Goal: Task Accomplishment & Management: Manage account settings

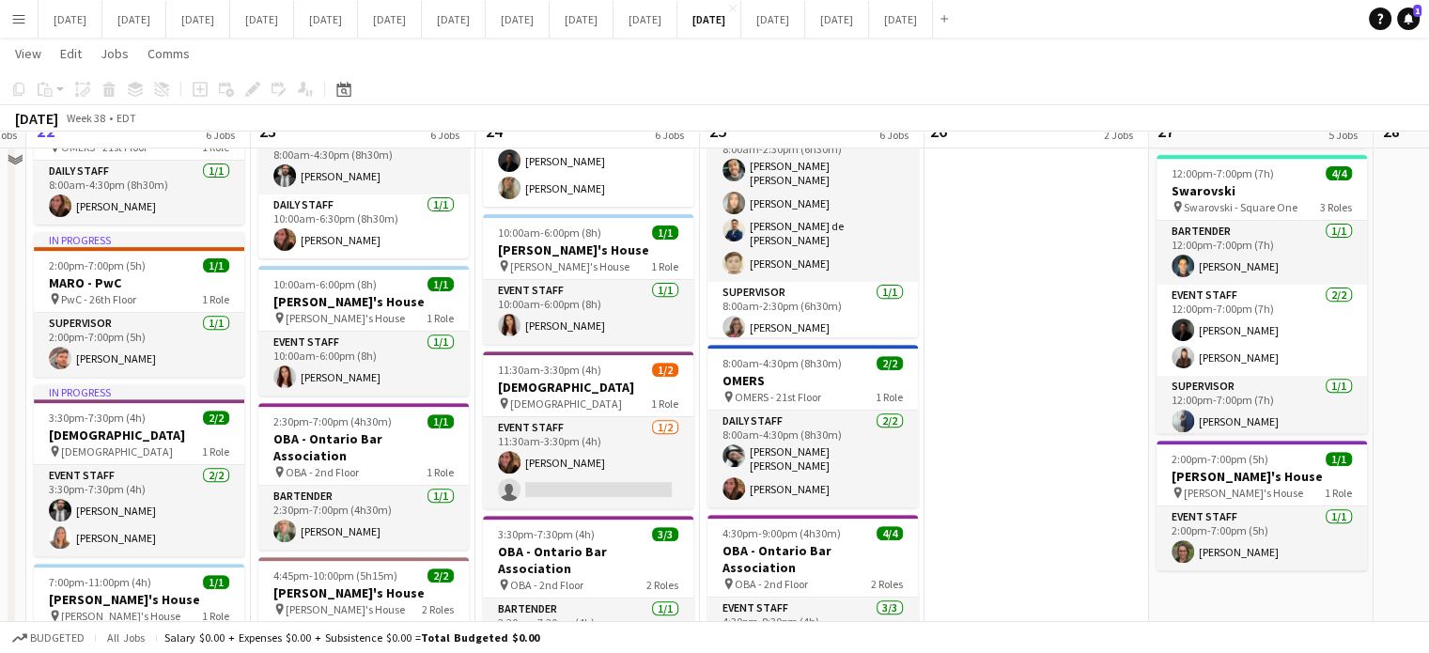
scroll to position [752, 0]
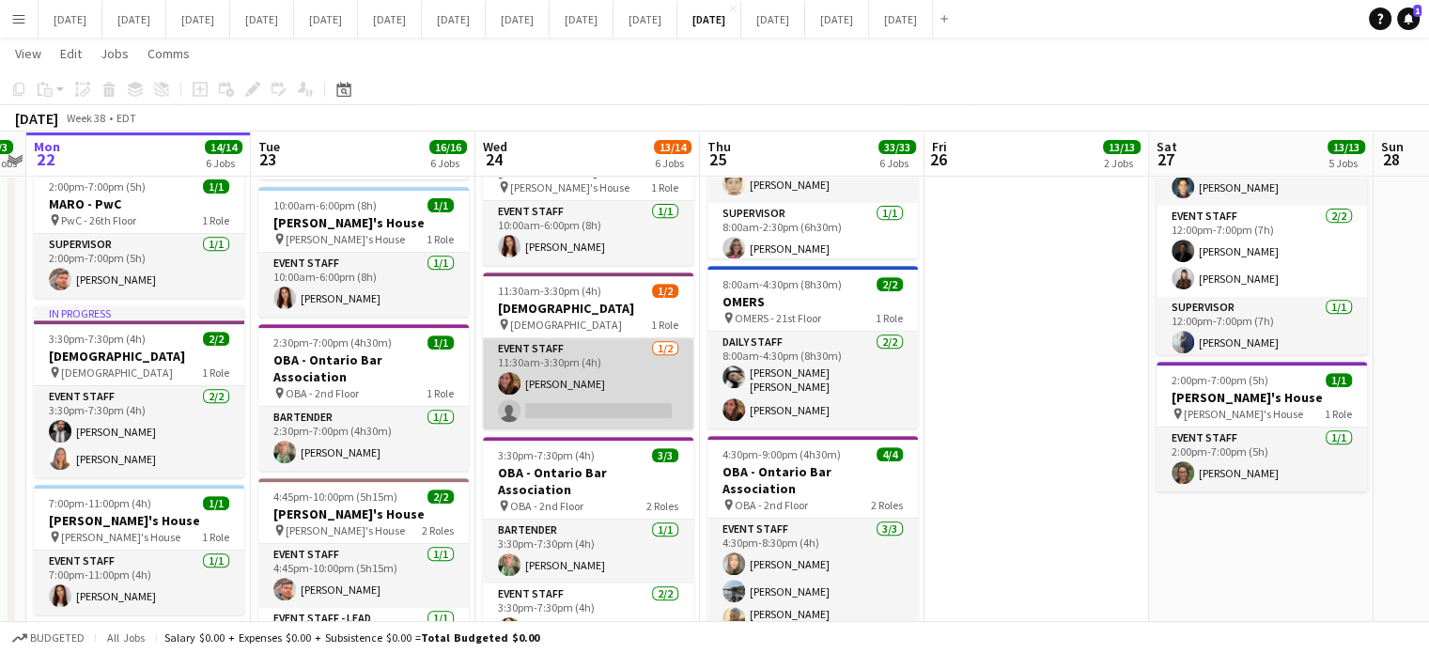
click at [629, 357] on app-card-role "Event Staff [DATE] 11:30am-3:30pm (4h) [PERSON_NAME] single-neutral-actions" at bounding box center [588, 383] width 210 height 91
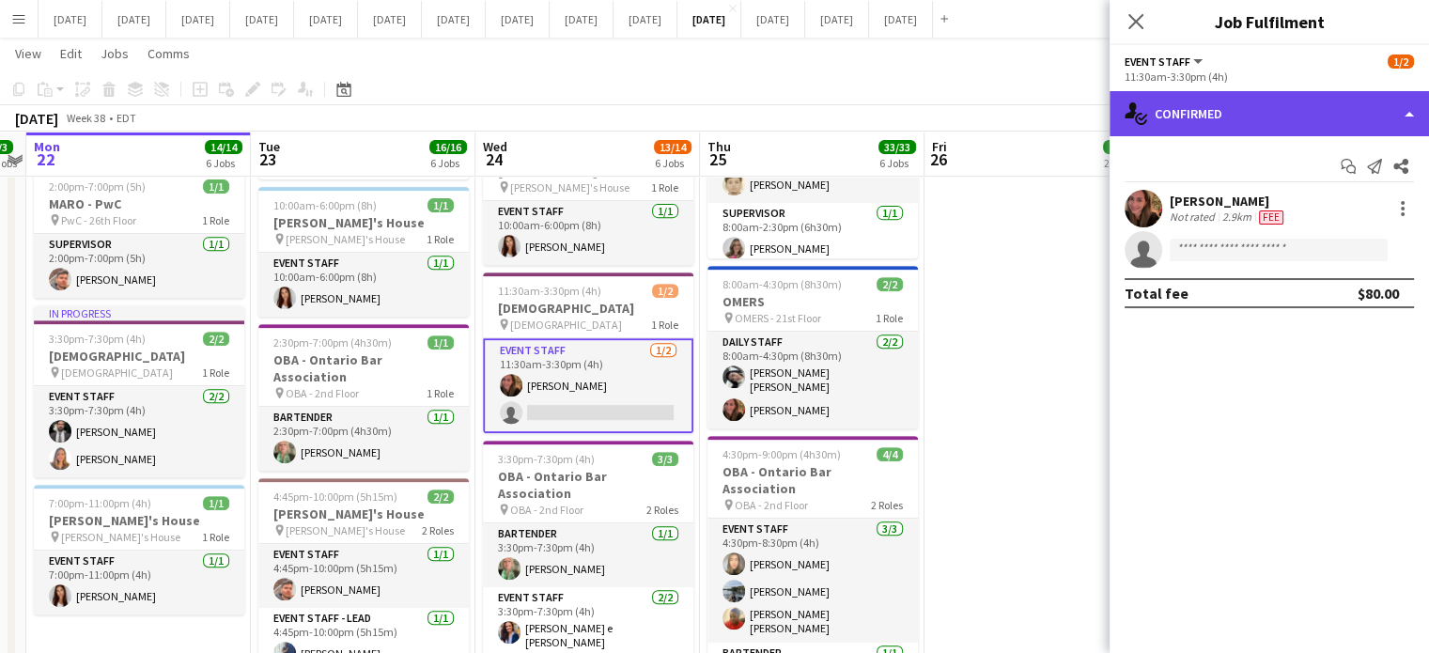
click at [1192, 108] on div "single-neutral-actions-check-2 Confirmed" at bounding box center [1269, 113] width 319 height 45
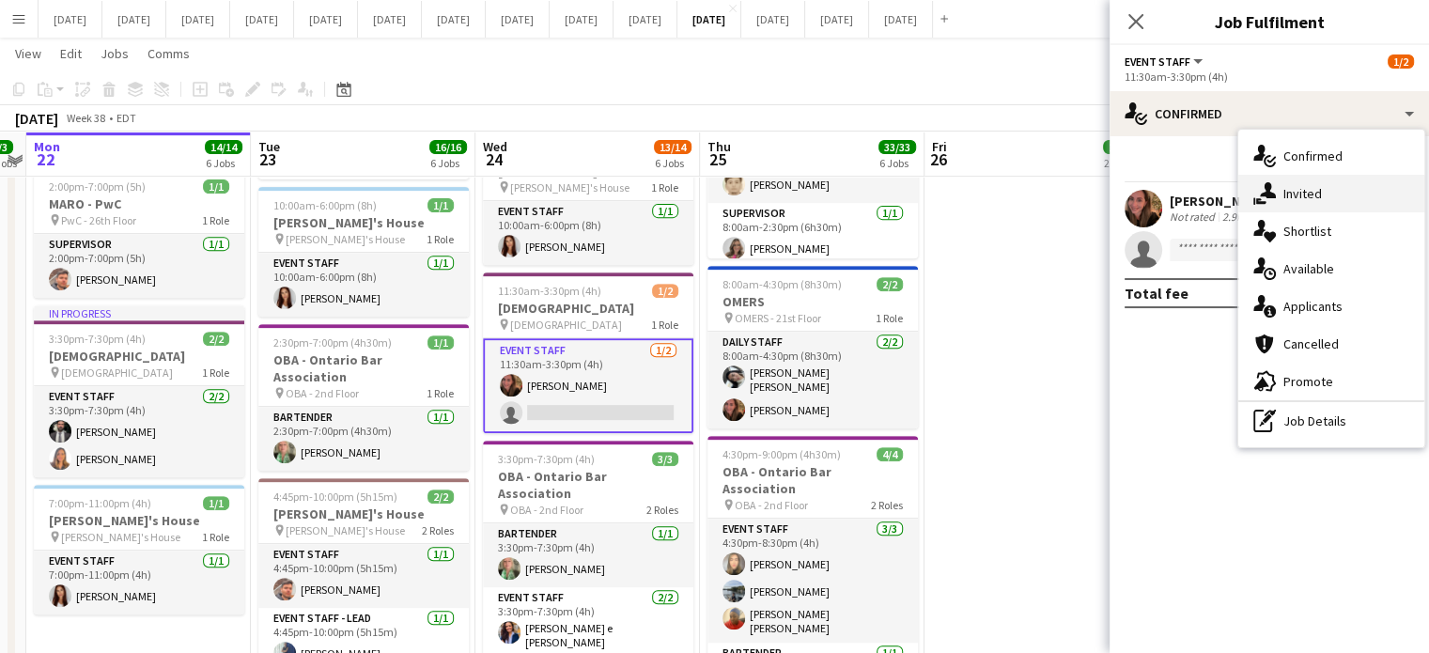
click at [1288, 189] on span "Invited" at bounding box center [1303, 193] width 39 height 17
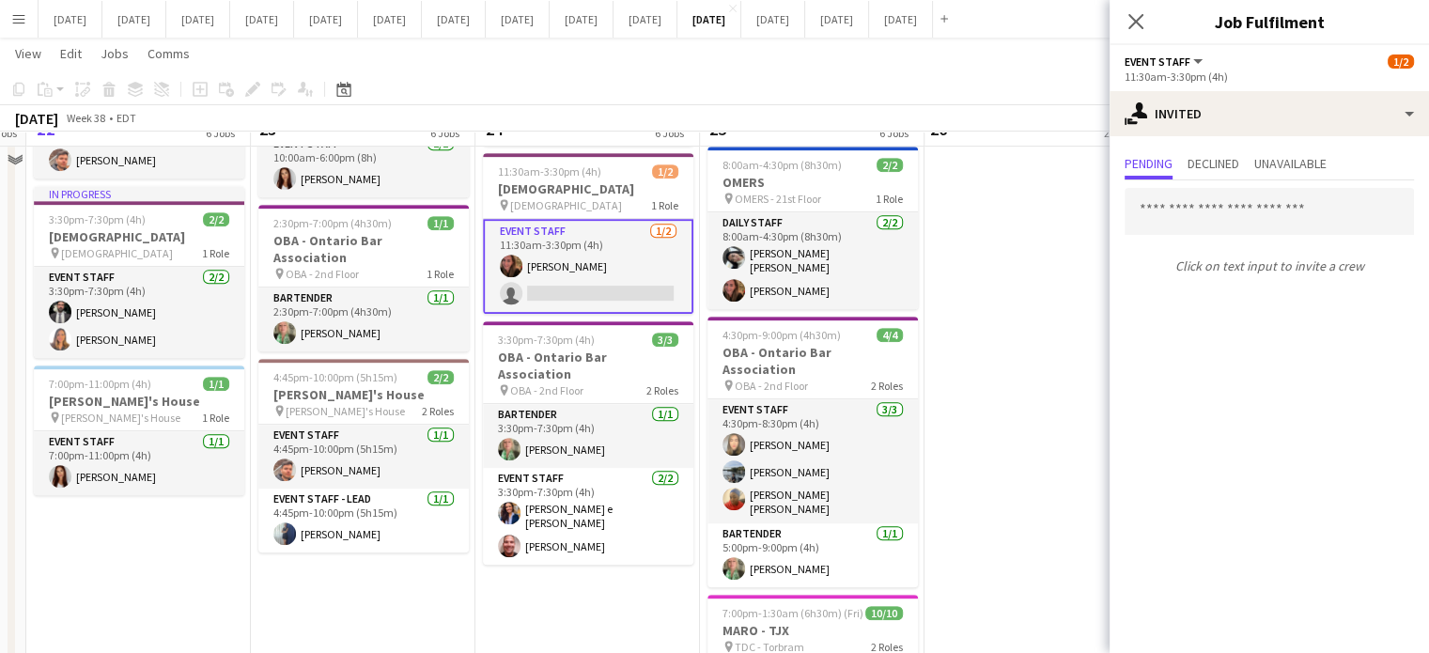
scroll to position [589, 0]
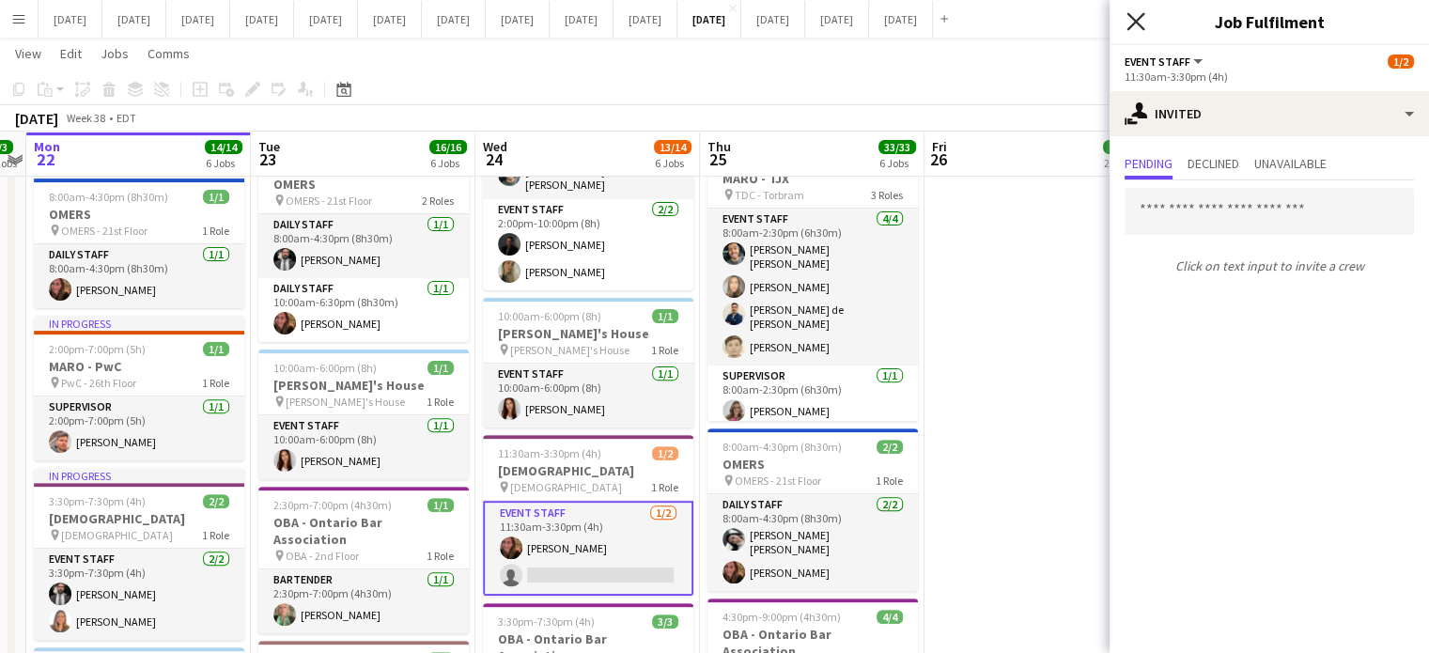
click at [1137, 21] on icon at bounding box center [1136, 21] width 18 height 18
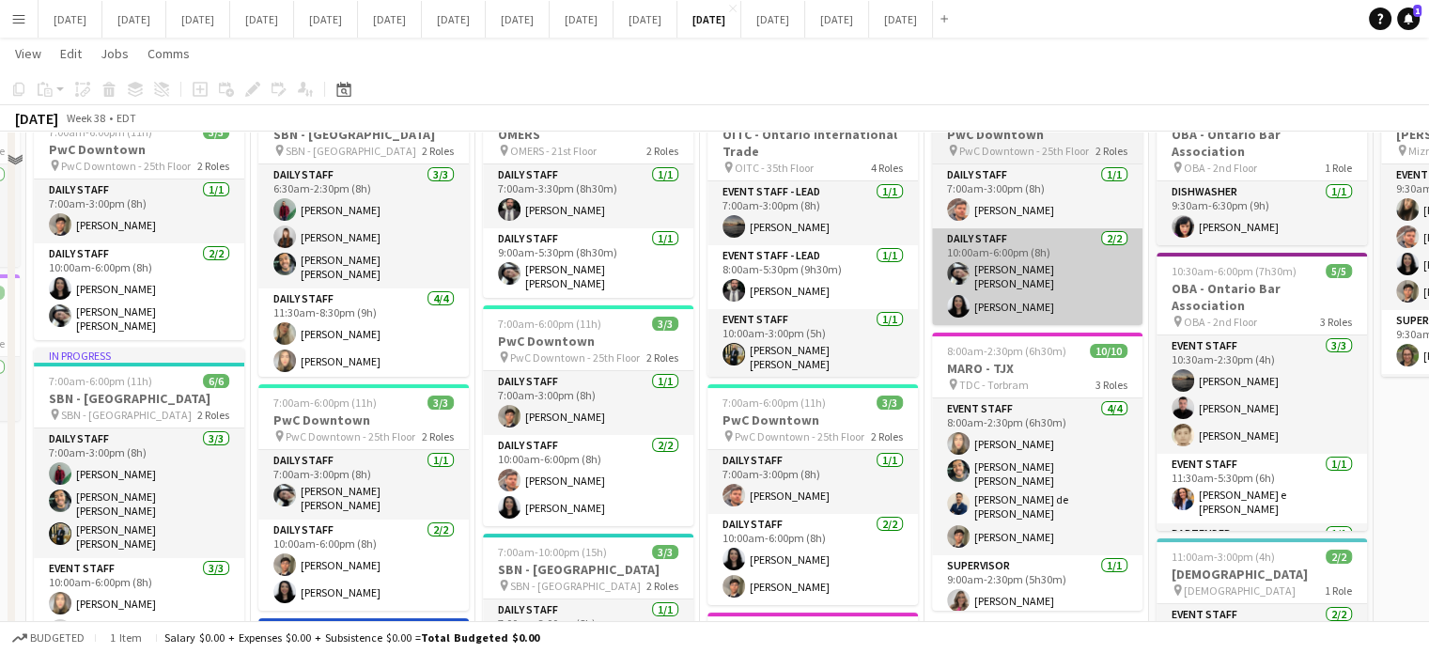
scroll to position [0, 0]
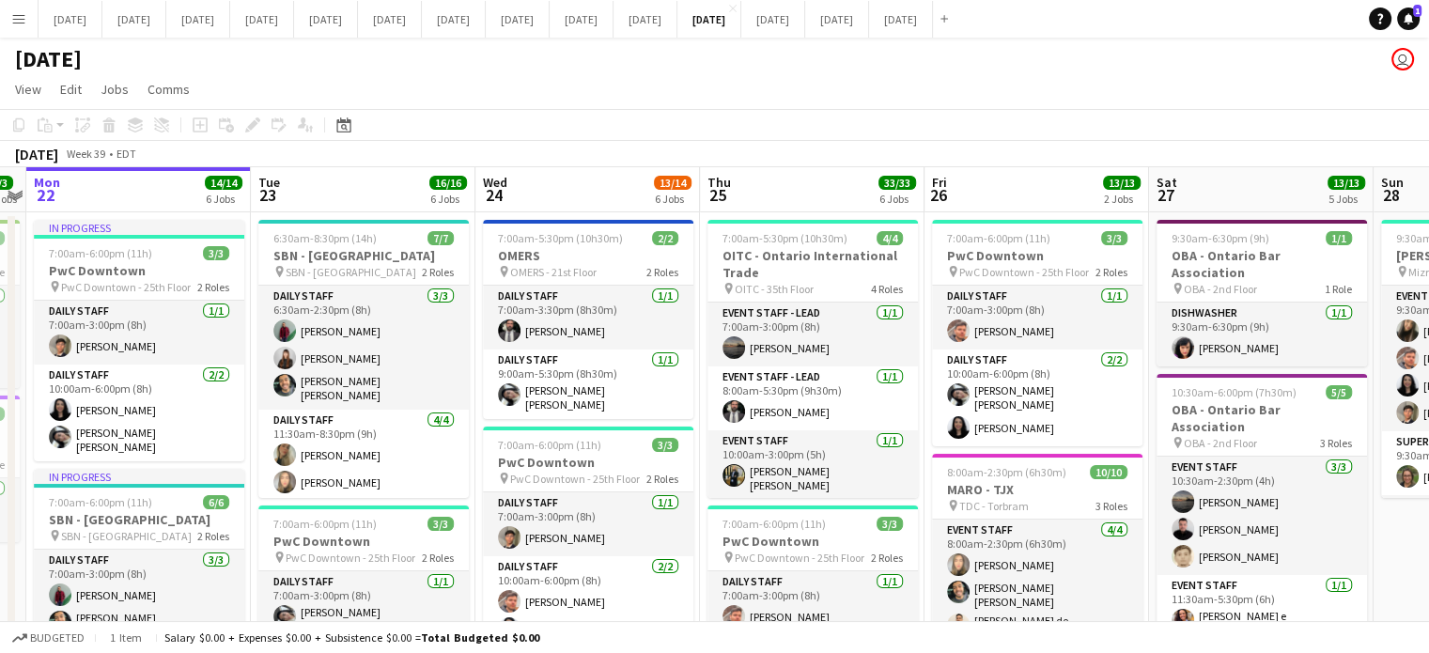
drag, startPoint x: 1367, startPoint y: 458, endPoint x: 1059, endPoint y: 458, distance: 308.2
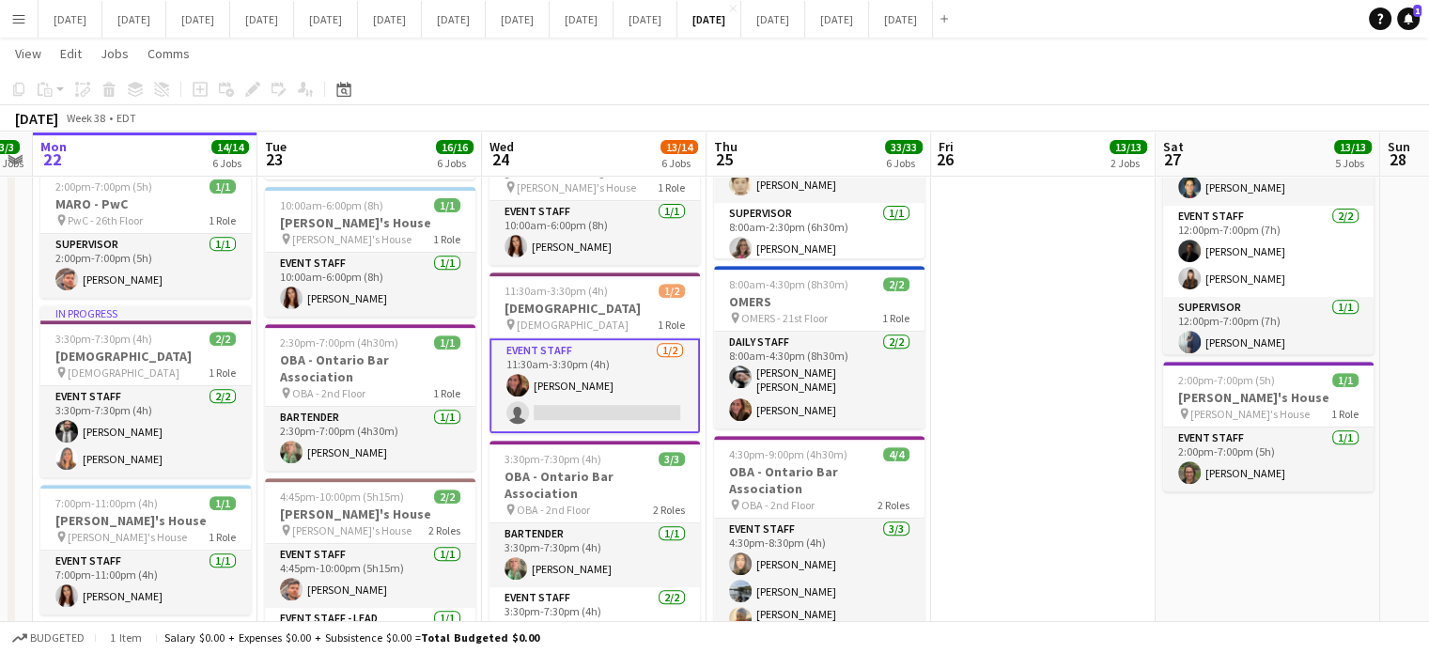
scroll to position [0, 590]
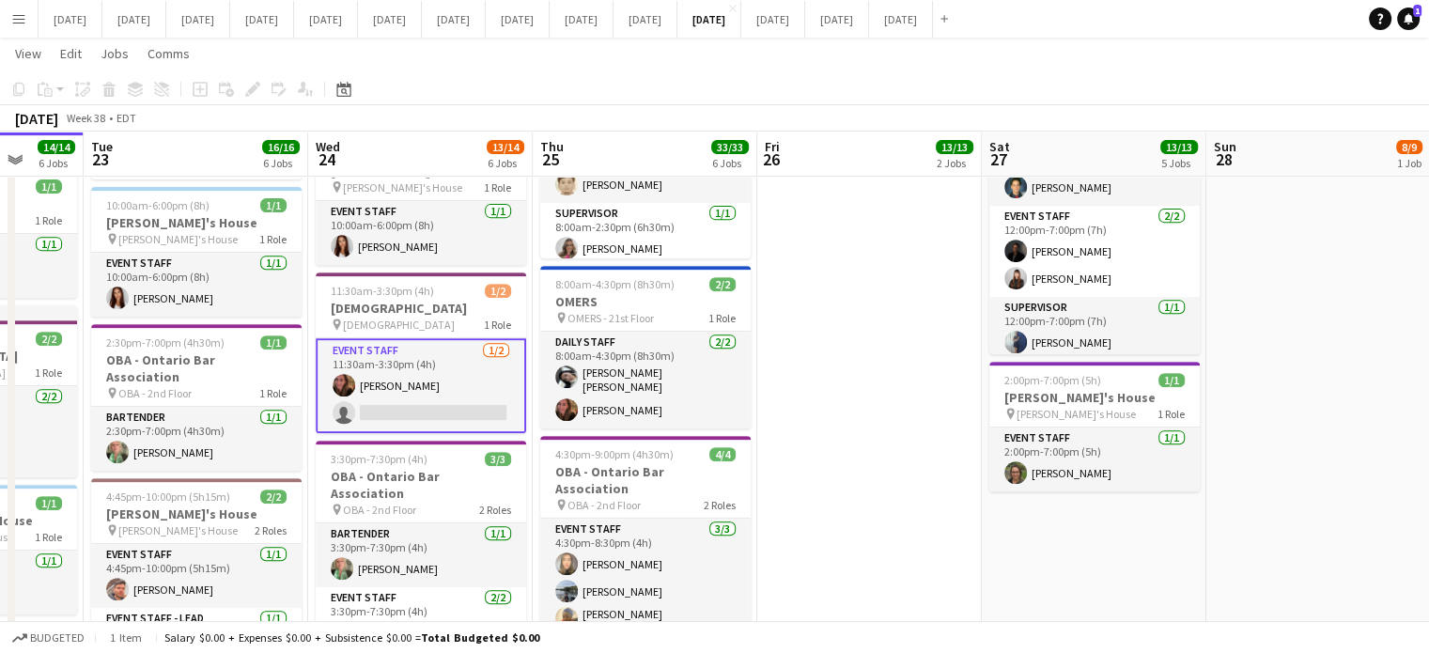
drag, startPoint x: 687, startPoint y: 409, endPoint x: 1087, endPoint y: 382, distance: 401.2
click at [1087, 382] on app-calendar-viewport "Sat 20 10/10 4 Jobs Sun 21 3/3 2 Jobs Mon 22 14/14 6 Jobs Tue 23 16/16 6 Jobs W…" at bounding box center [714, 173] width 1429 height 1702
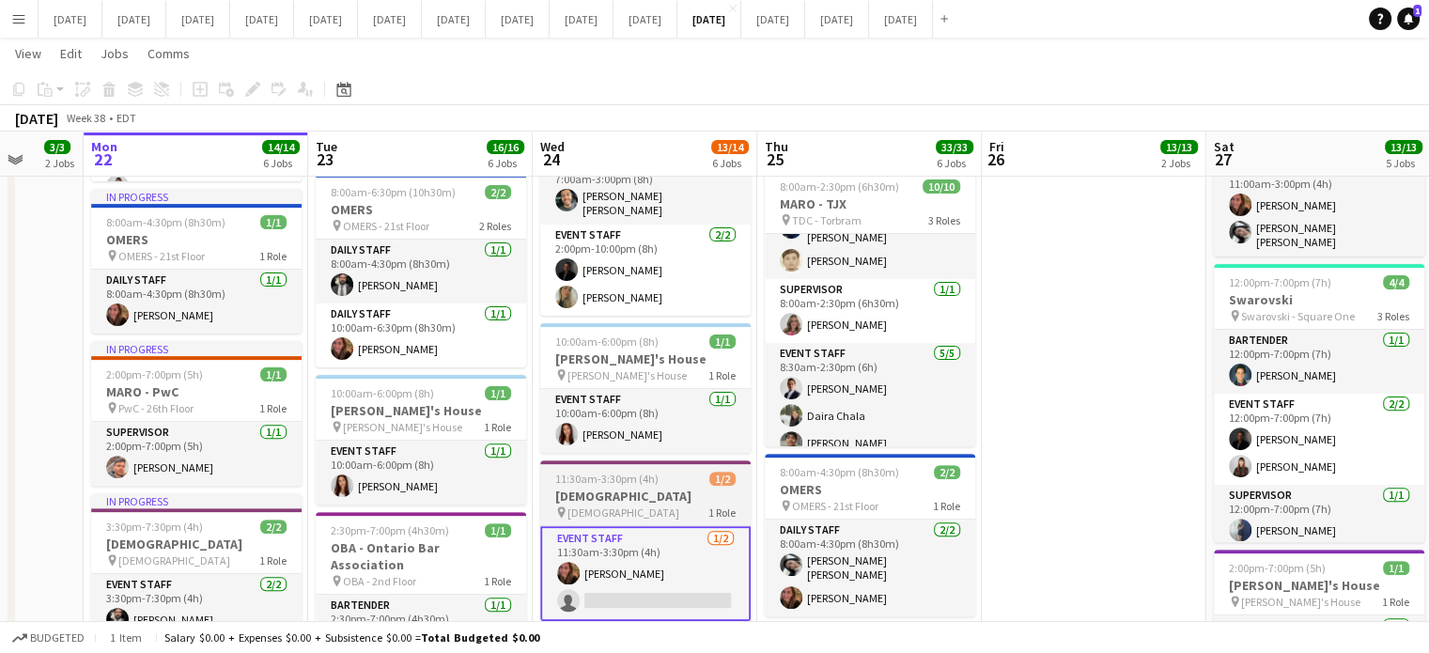
scroll to position [169, 0]
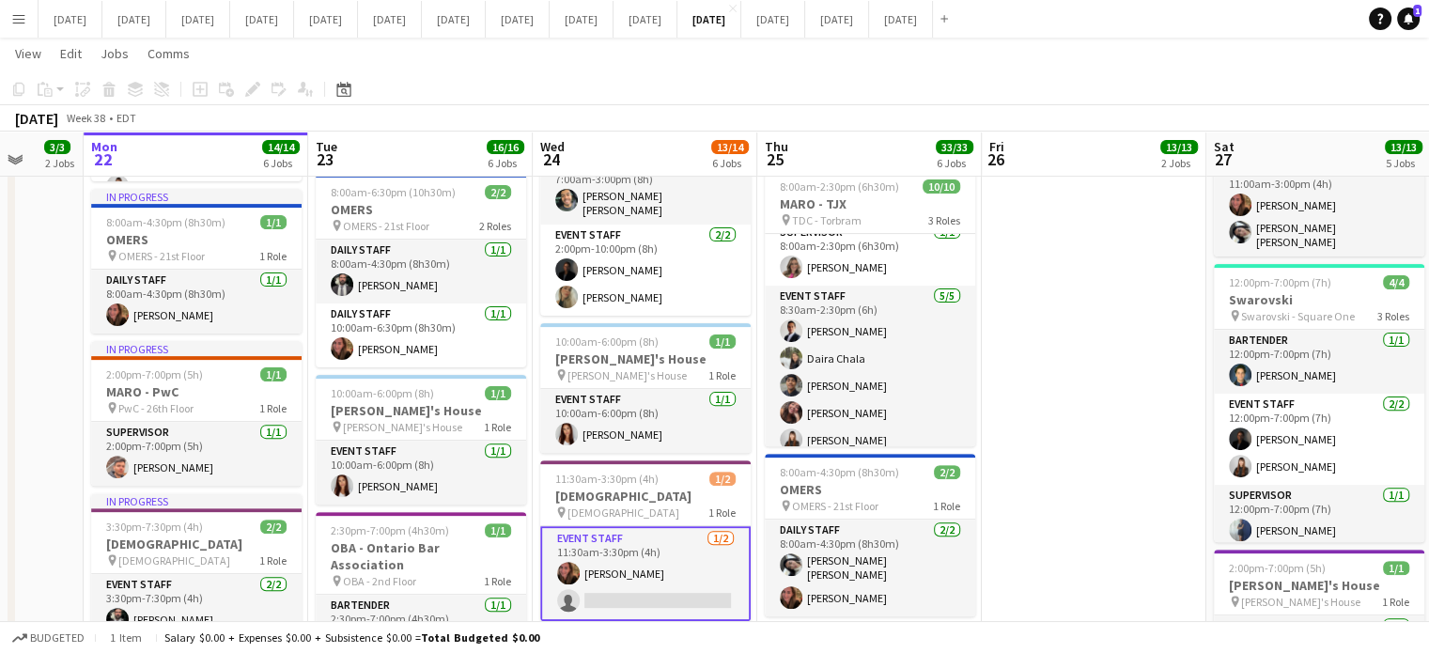
click at [674, 536] on app-card-role "Event Staff [DATE] 11:30am-3:30pm (4h) [PERSON_NAME] single-neutral-actions" at bounding box center [645, 573] width 210 height 95
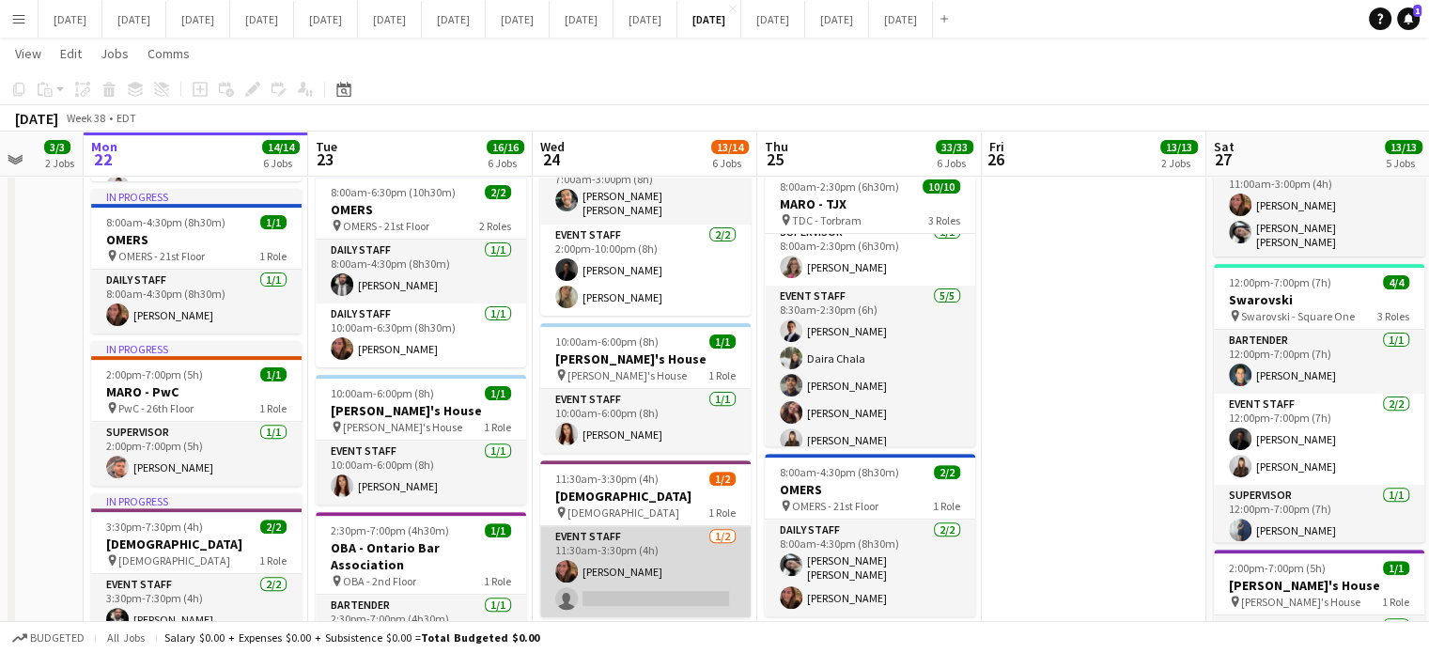
click at [717, 537] on app-card-role "Event Staff [DATE] 11:30am-3:30pm (4h) [PERSON_NAME] single-neutral-actions" at bounding box center [645, 571] width 210 height 91
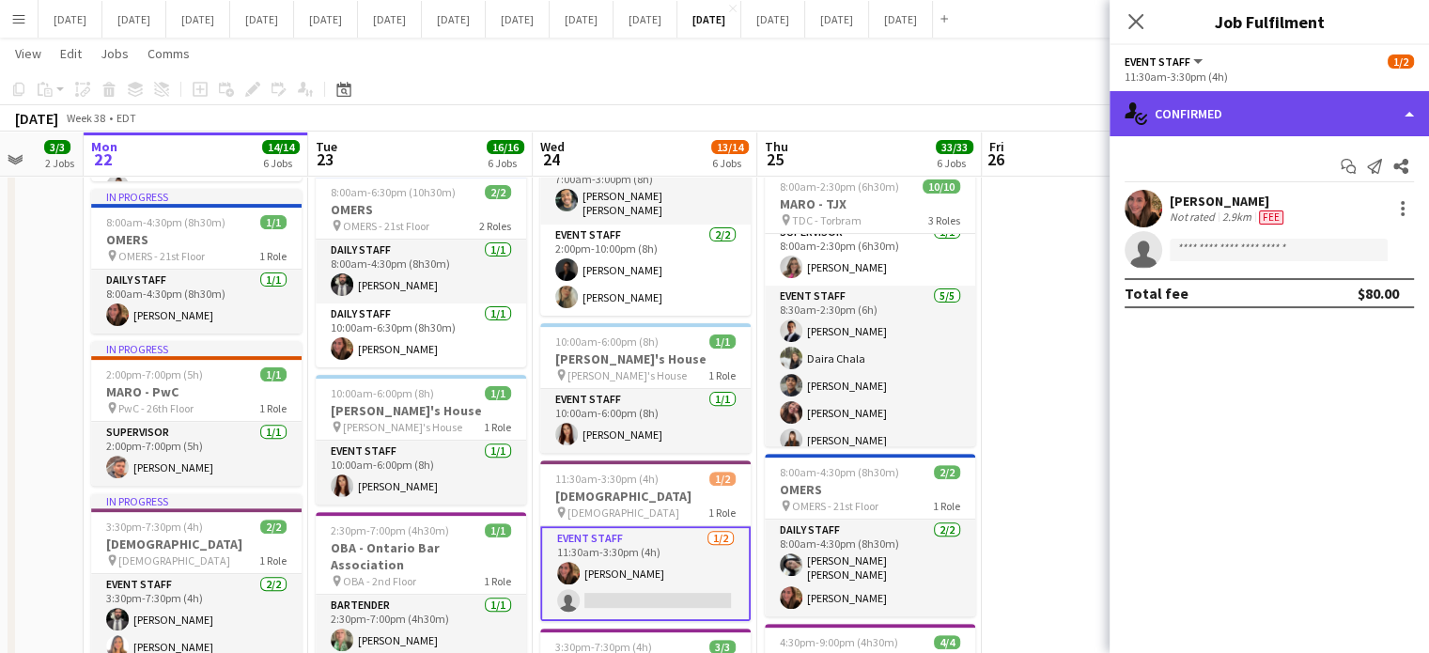
click at [1222, 123] on div "single-neutral-actions-check-2 Confirmed" at bounding box center [1269, 113] width 319 height 45
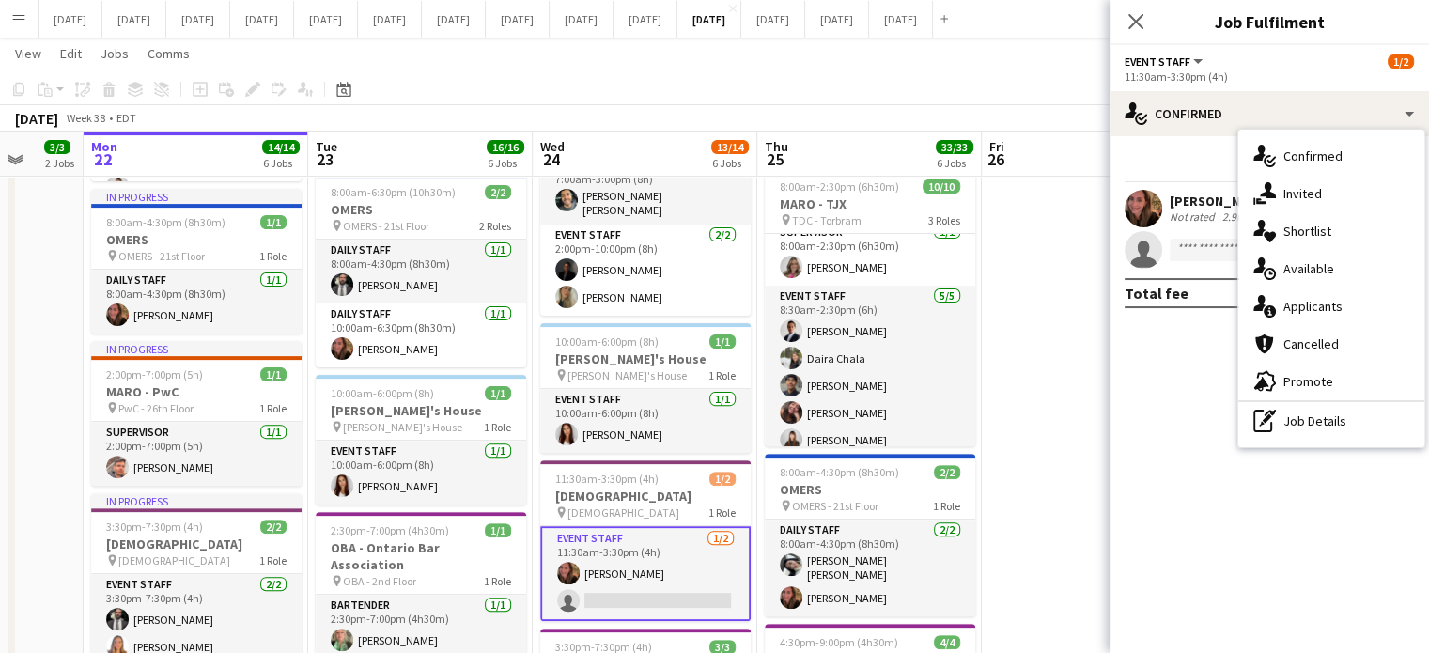
click at [1302, 193] on span "Invited" at bounding box center [1303, 193] width 39 height 17
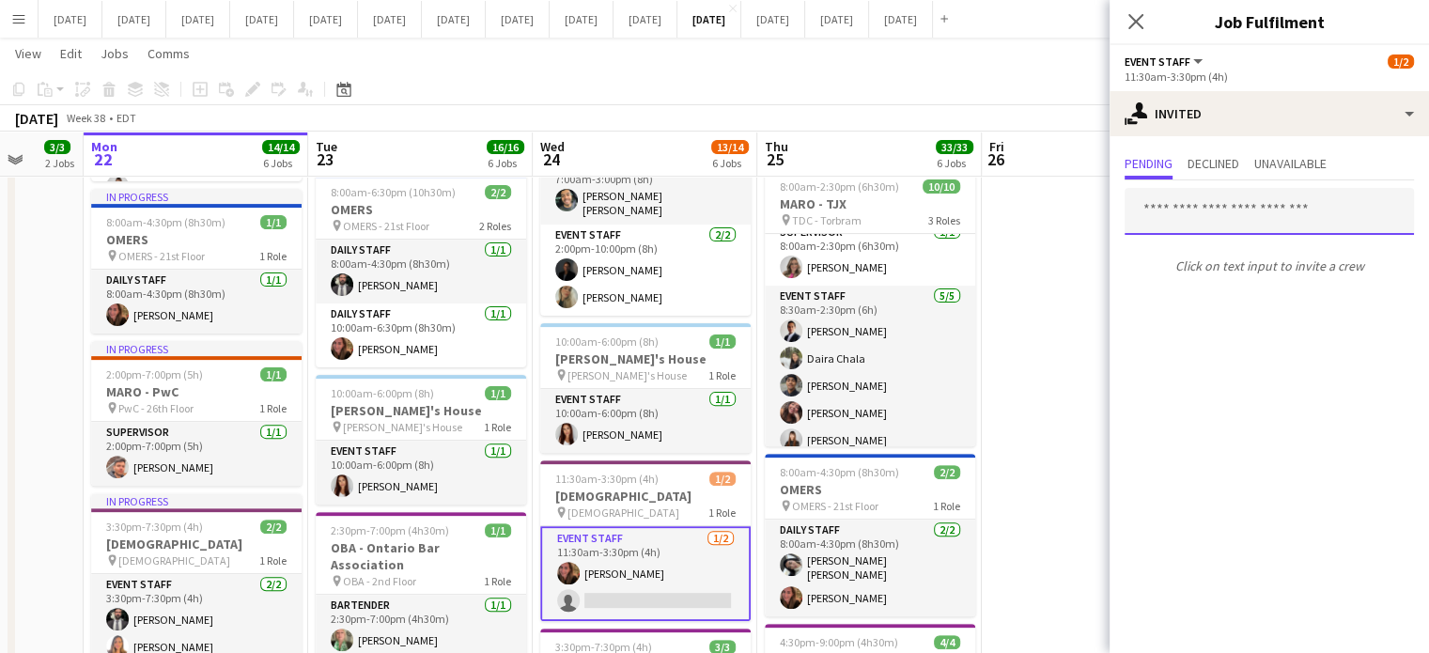
click at [1184, 216] on input "text" at bounding box center [1269, 211] width 289 height 47
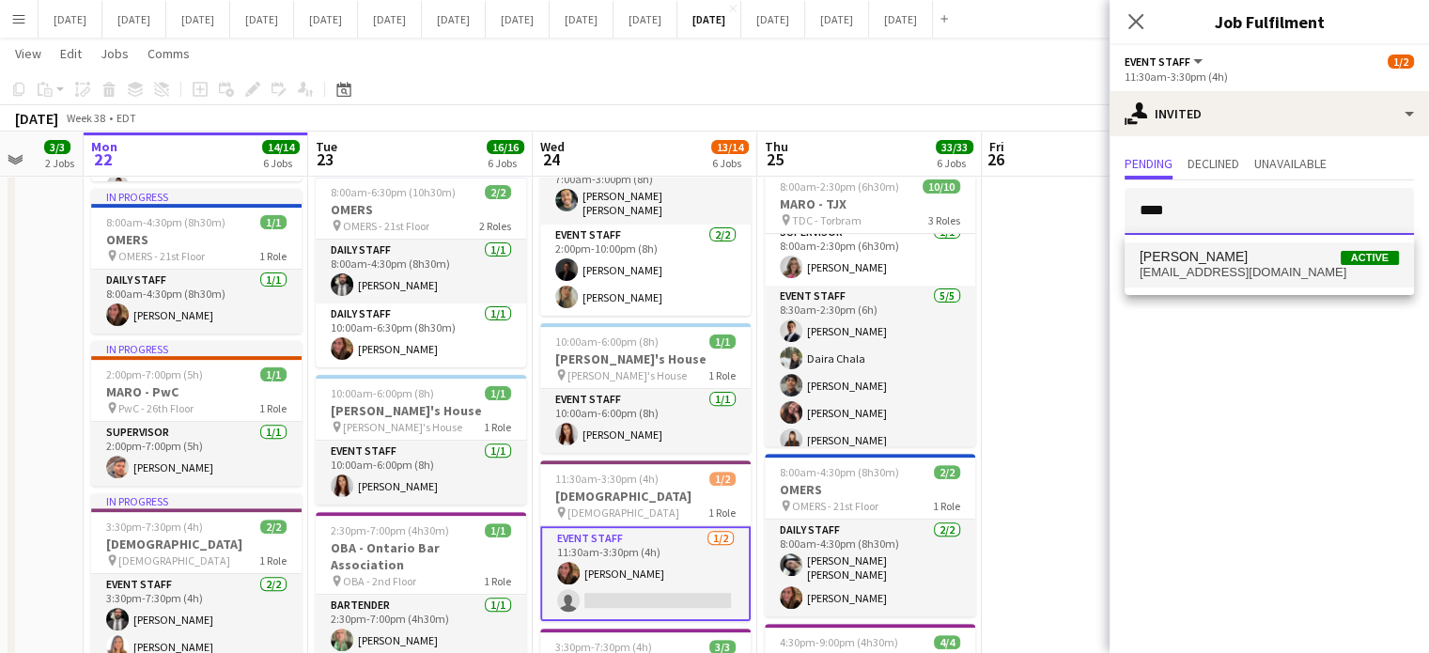
type input "****"
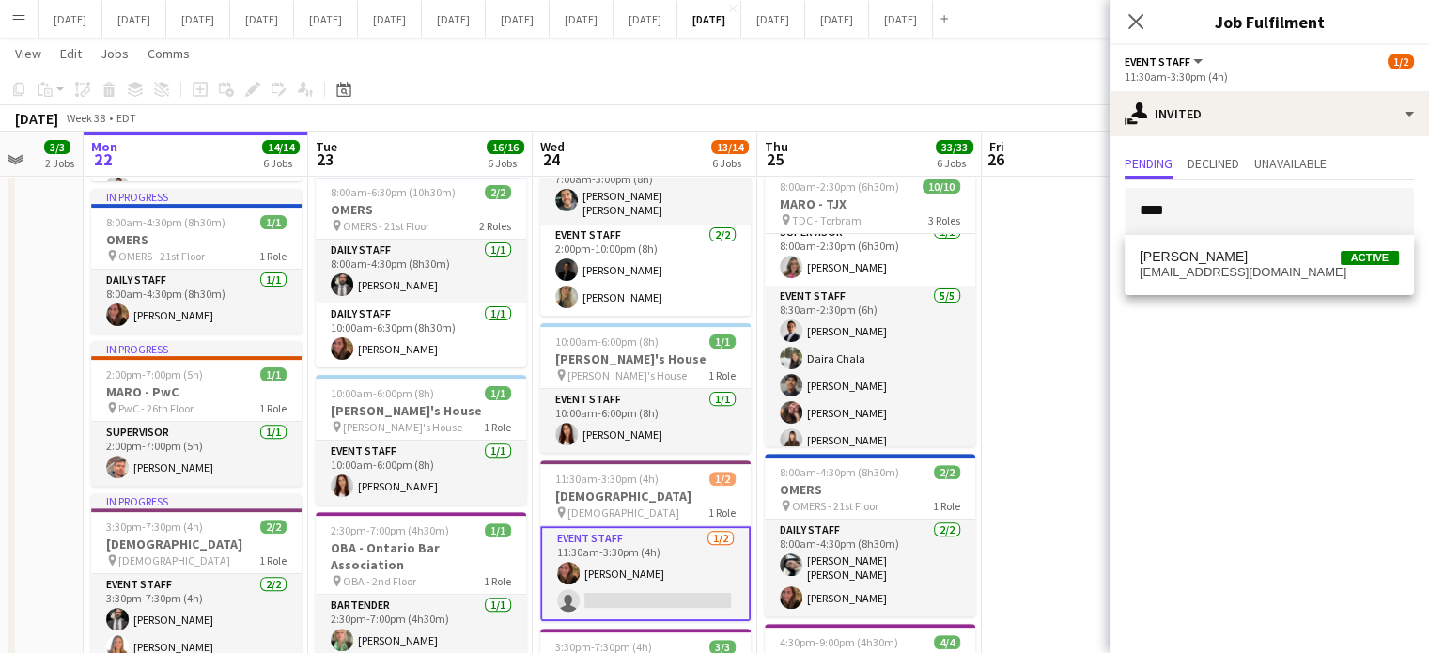
click at [1171, 258] on span "[PERSON_NAME]" at bounding box center [1194, 257] width 108 height 16
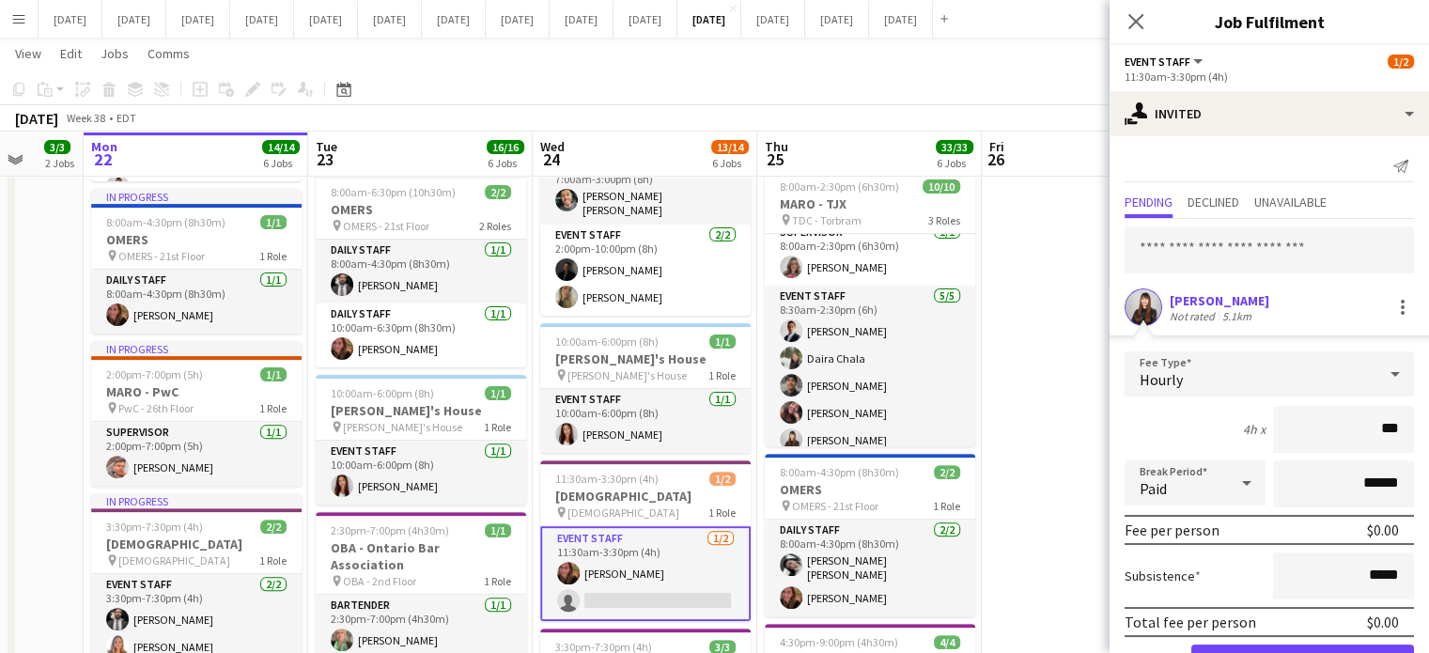
type input "**"
type input "******"
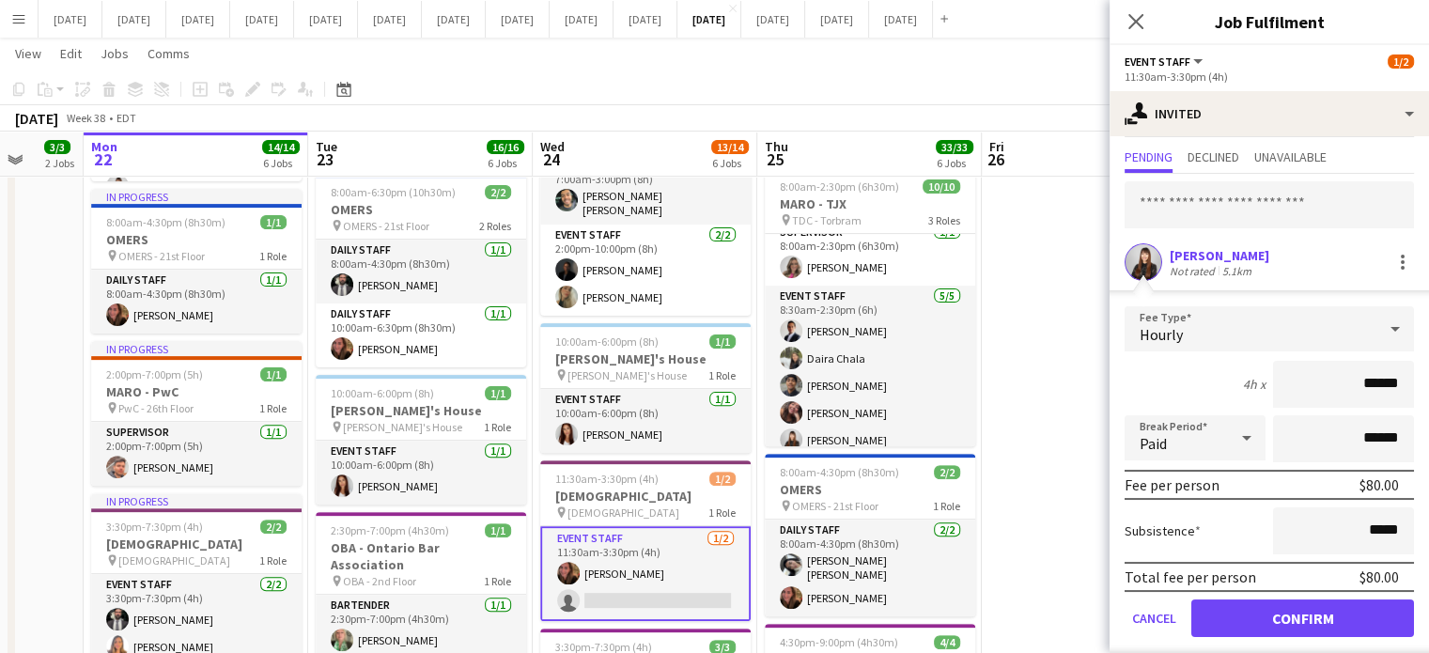
scroll to position [60, 0]
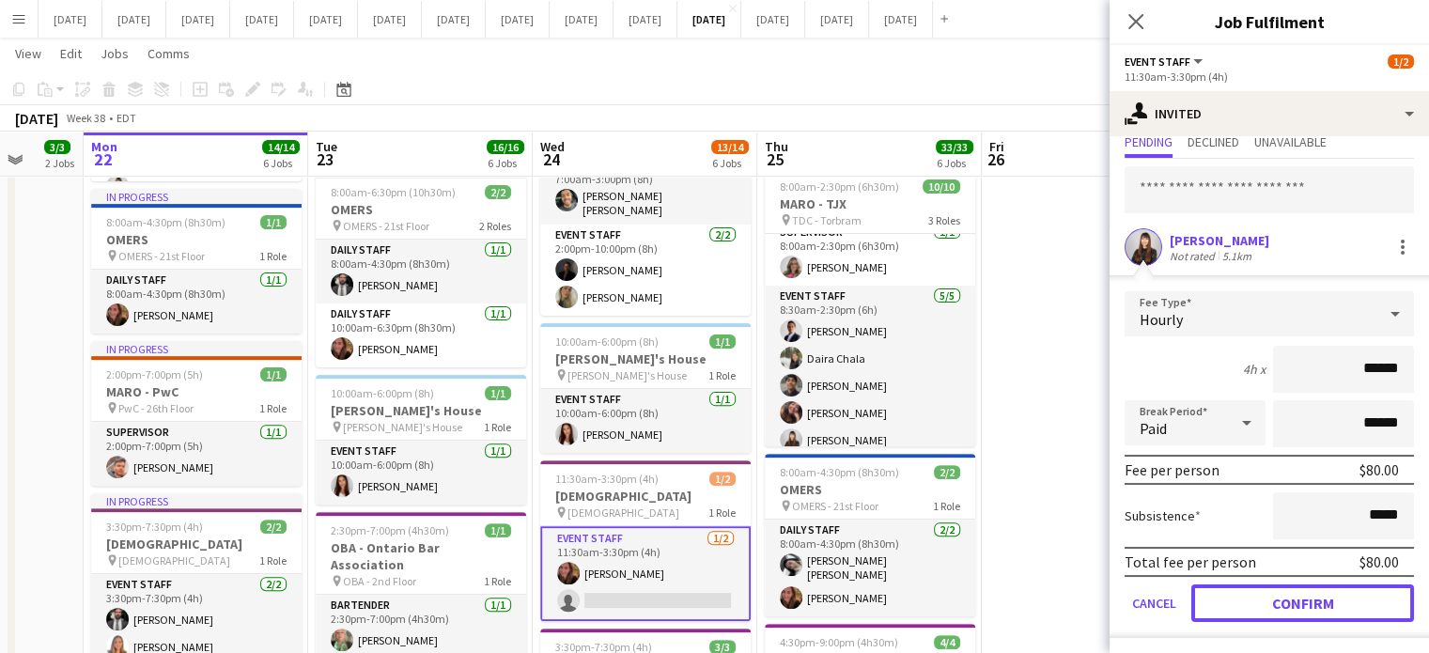
click at [1276, 598] on button "Confirm" at bounding box center [1302, 603] width 223 height 38
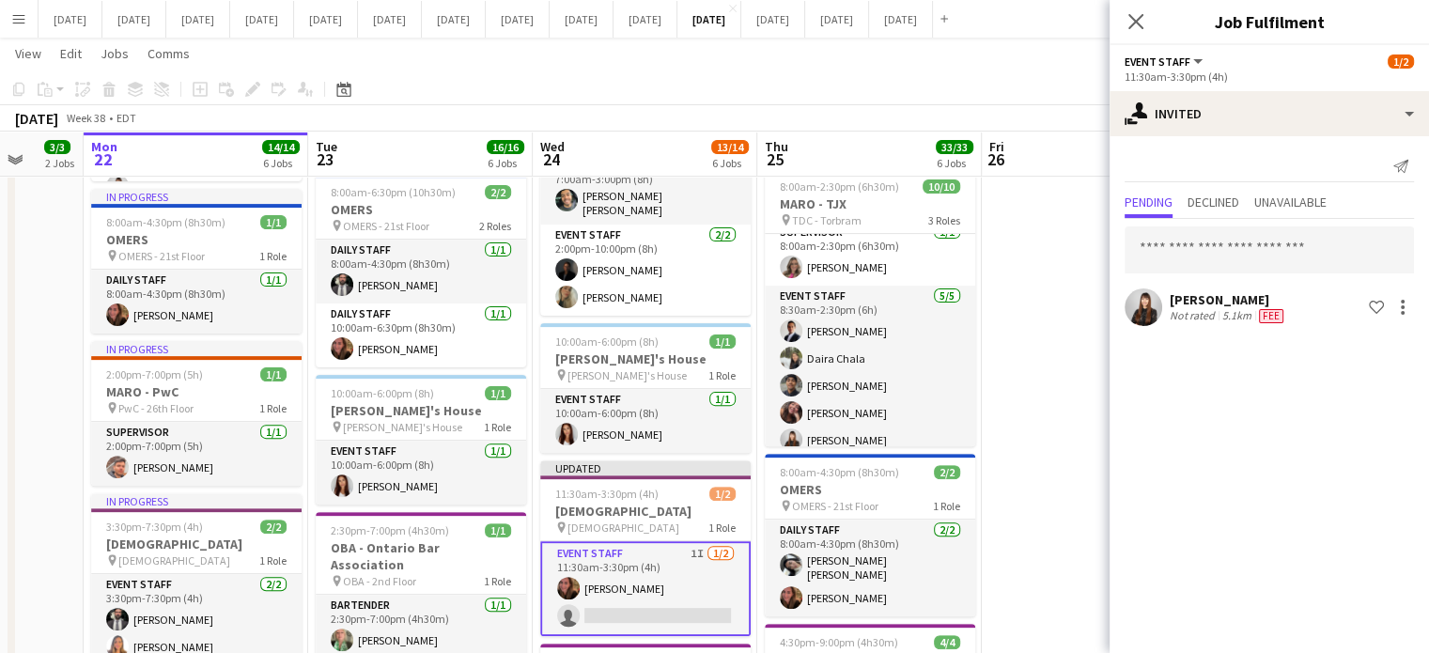
scroll to position [0, 0]
click at [1136, 21] on icon at bounding box center [1136, 21] width 18 height 18
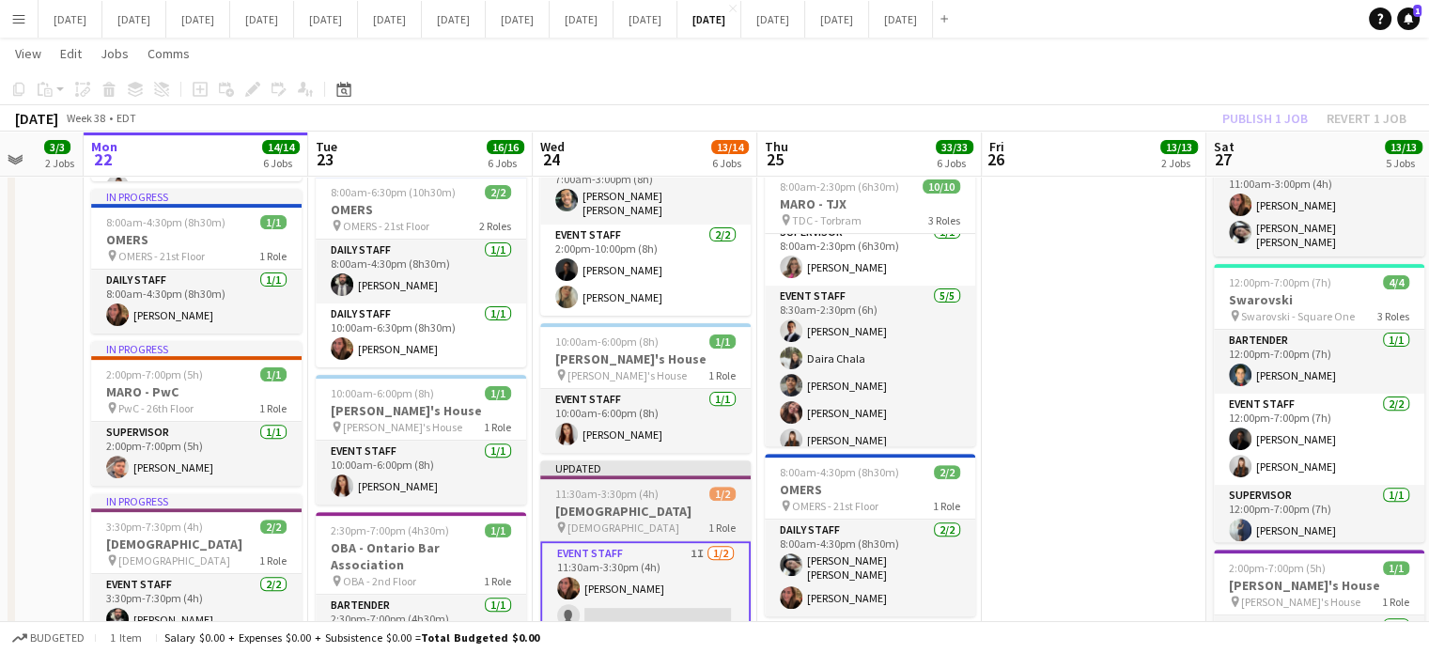
click at [682, 487] on div "11:30am-3:30pm (4h) 1/2" at bounding box center [645, 494] width 210 height 14
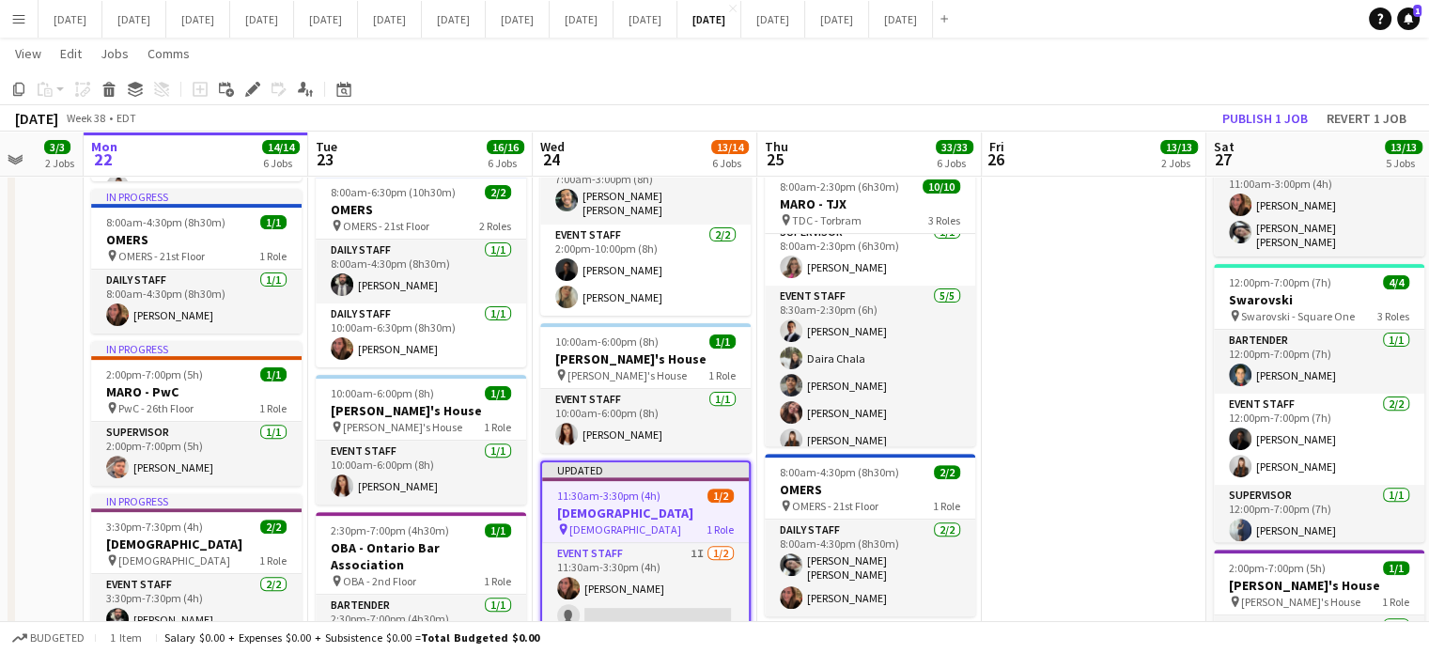
scroll to position [0, 589]
click at [1259, 117] on button "Publish 1 job" at bounding box center [1265, 118] width 101 height 24
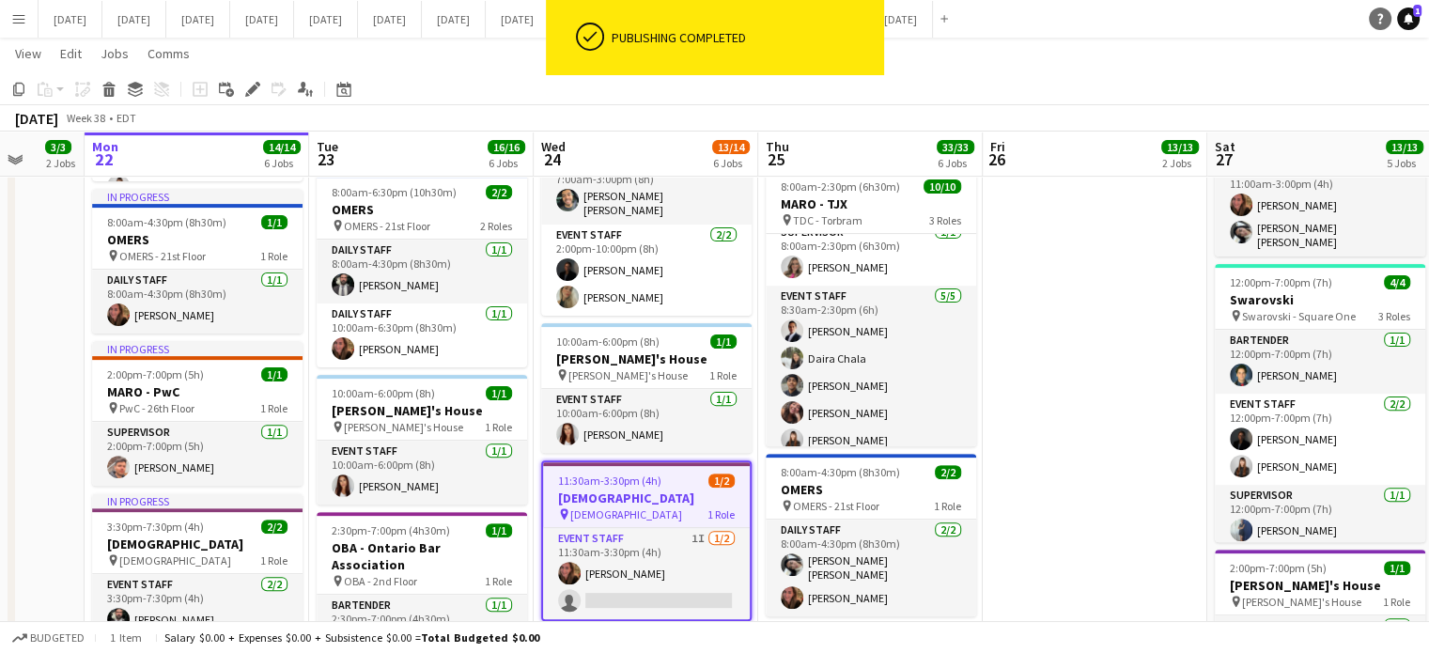
click at [1406, 20] on icon at bounding box center [1408, 17] width 9 height 9
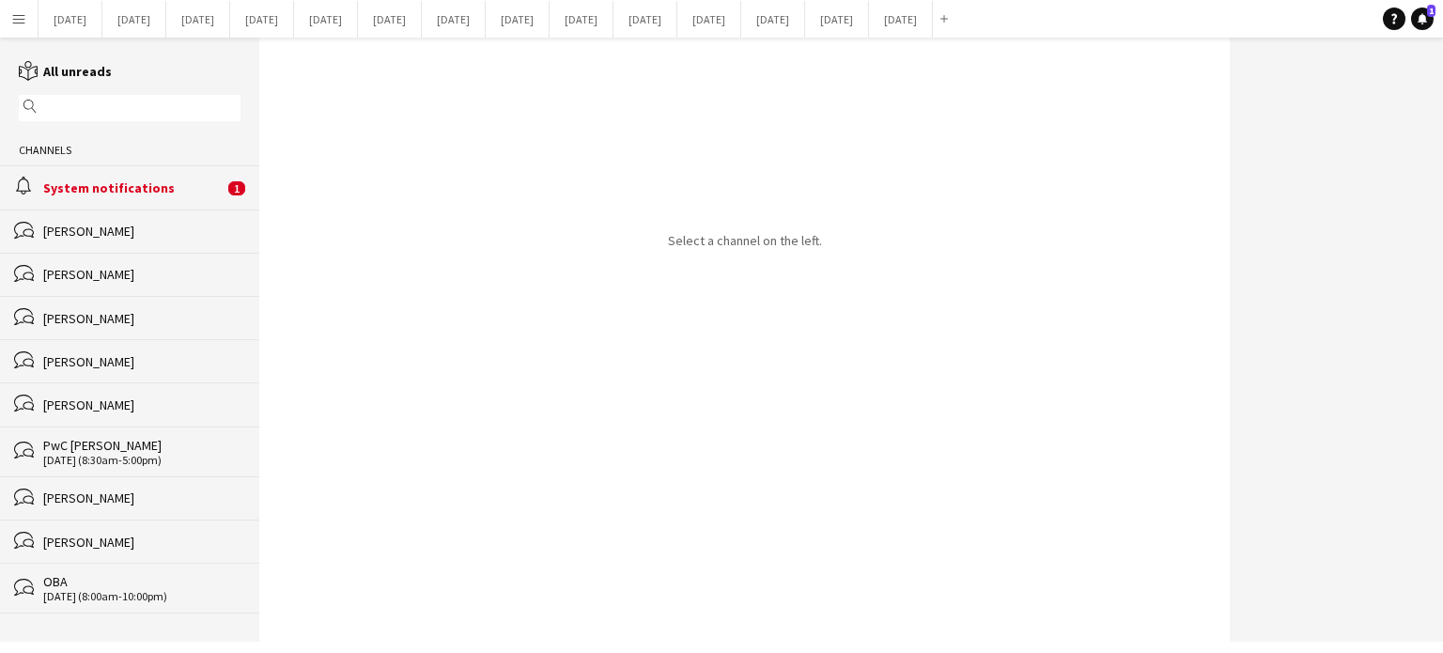
click at [179, 179] on div "System notifications" at bounding box center [133, 187] width 180 height 17
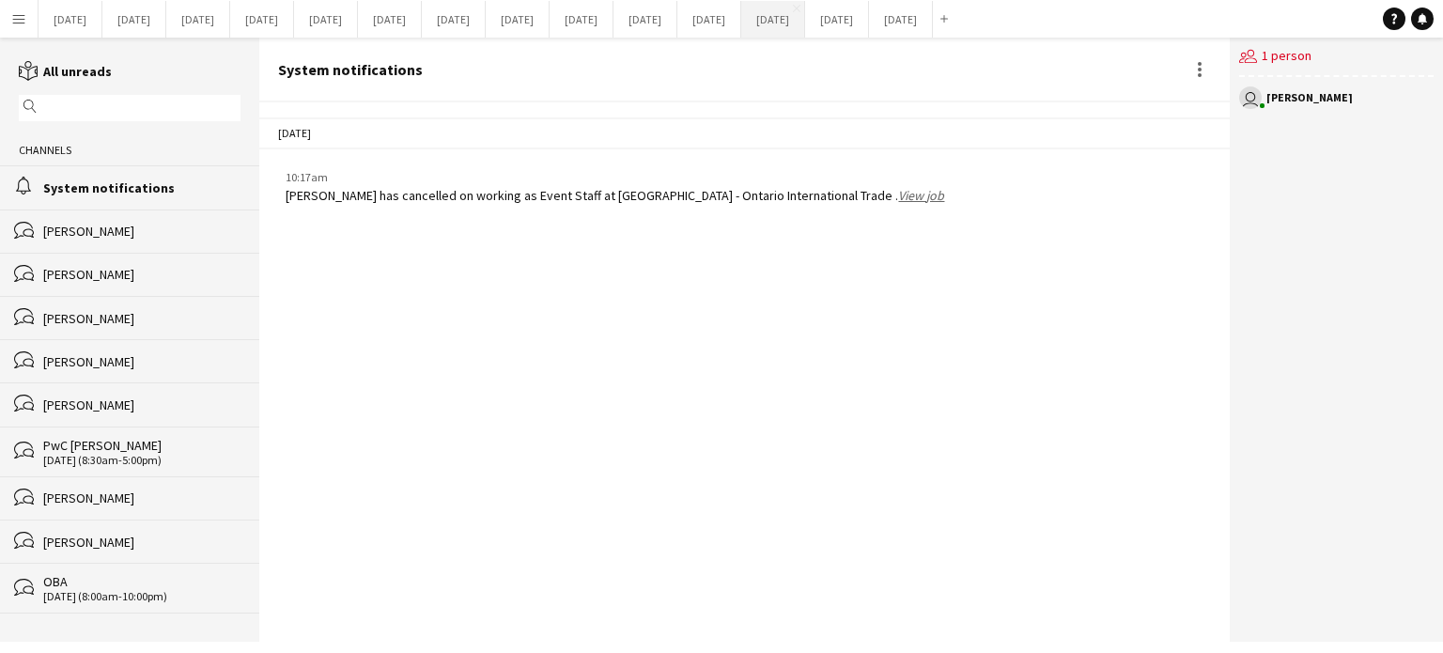
click at [805, 8] on button "[DATE] Close" at bounding box center [773, 19] width 64 height 37
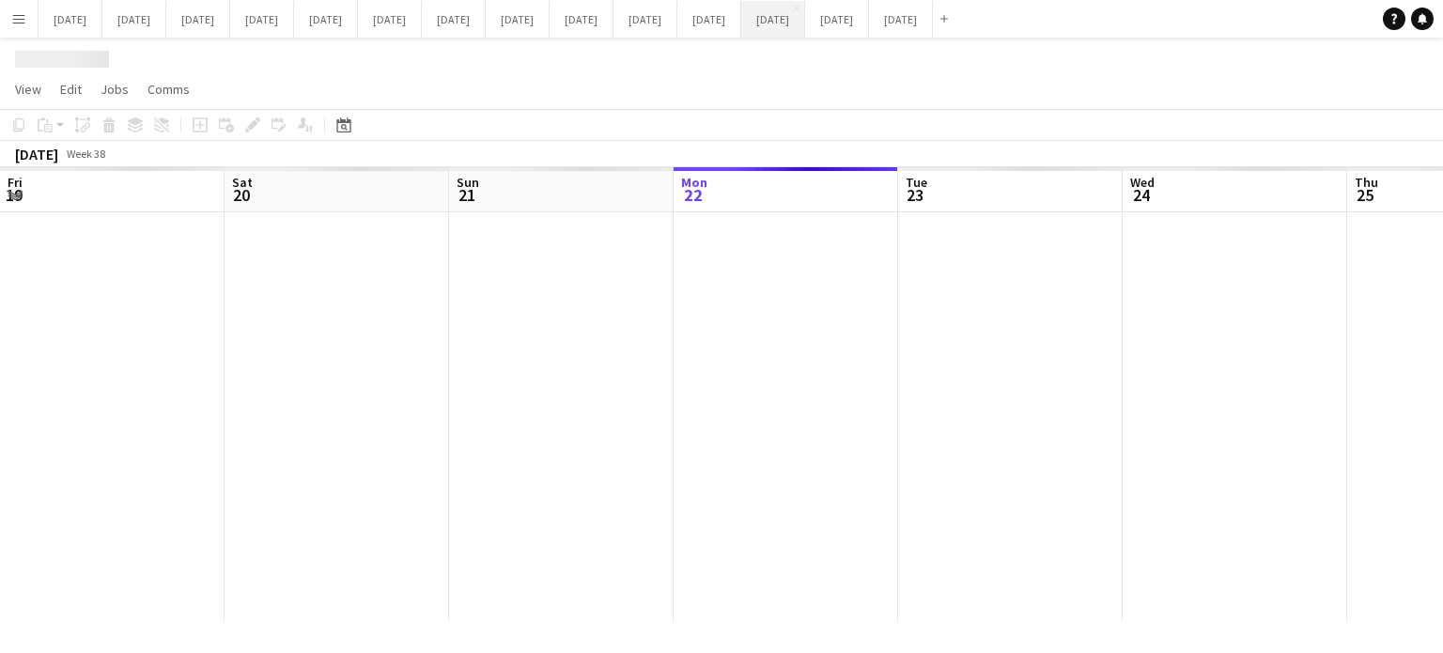
scroll to position [0, 449]
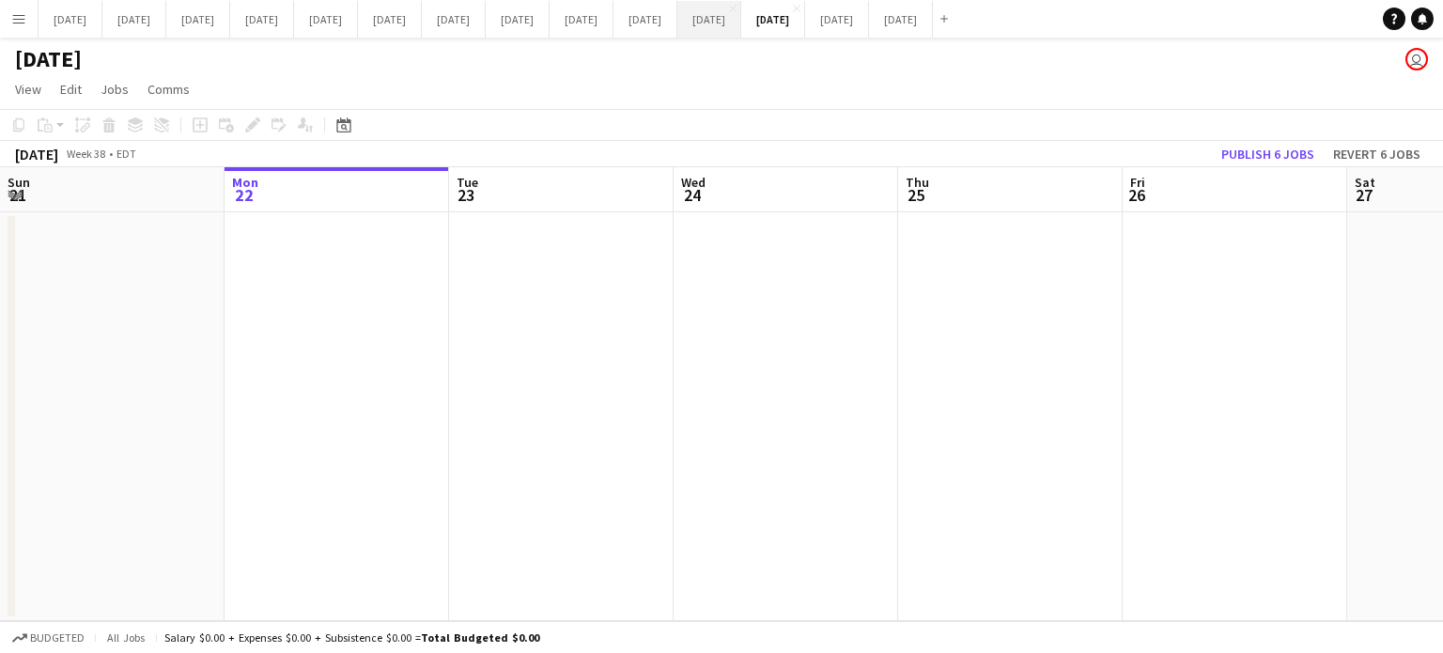
click at [741, 16] on button "[DATE] Close" at bounding box center [710, 19] width 64 height 37
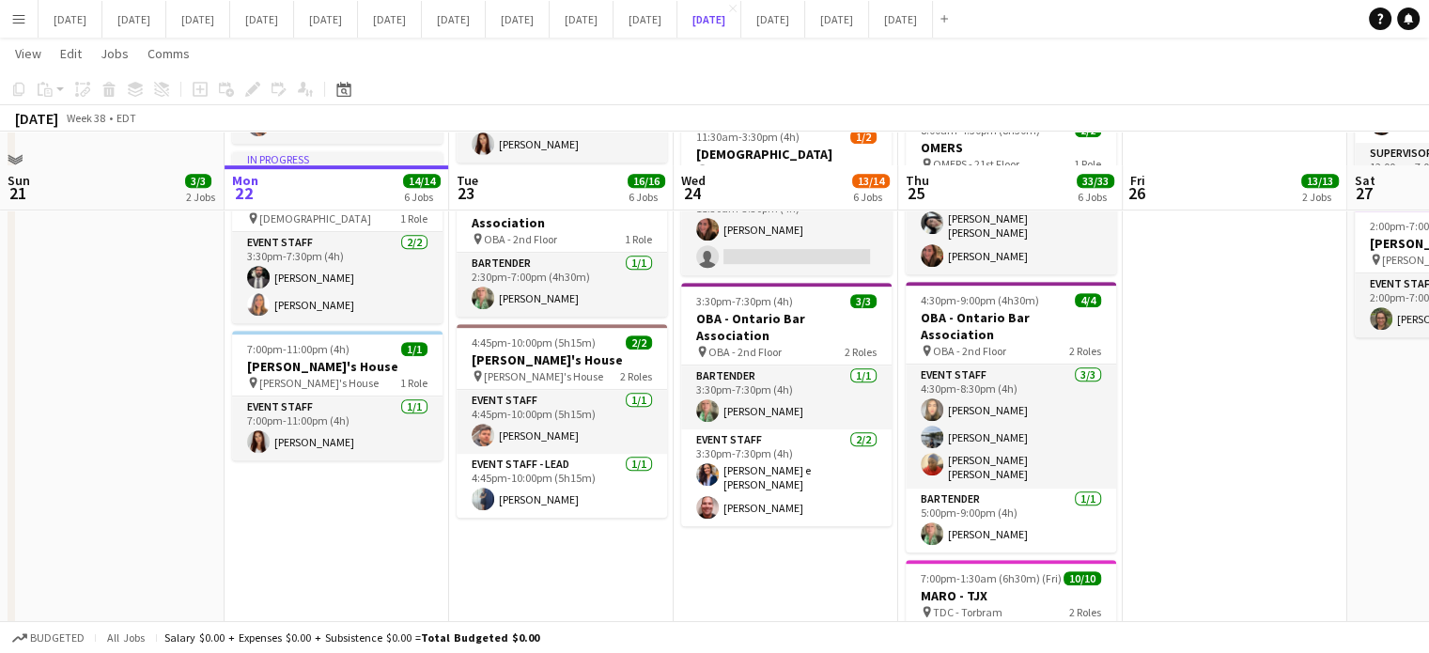
scroll to position [940, 0]
